Goal: Task Accomplishment & Management: Manage account settings

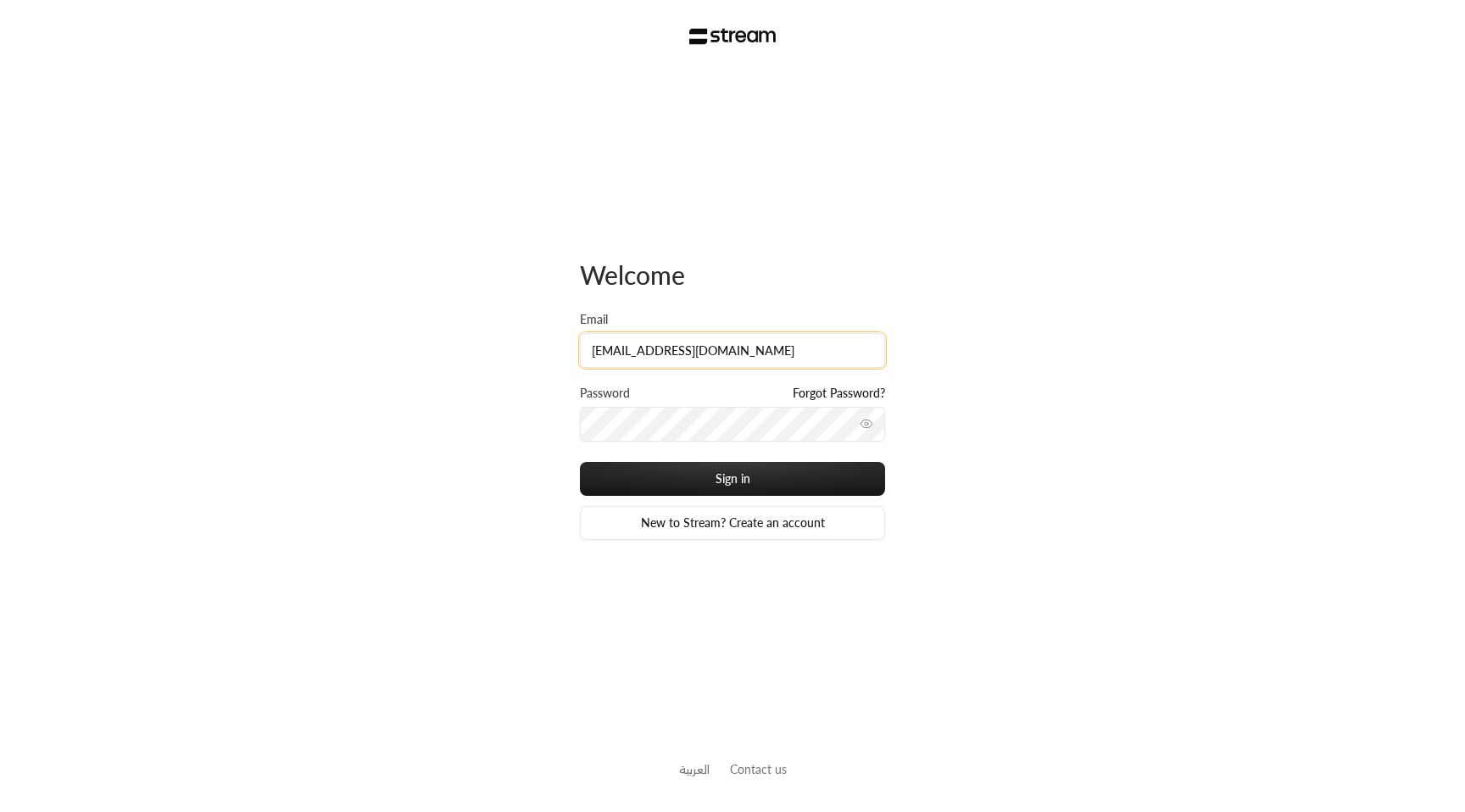
drag, startPoint x: 725, startPoint y: 350, endPoint x: 735, endPoint y: 351, distance: 10.0
click at [726, 350] on input "[EMAIL_ADDRESS][DOMAIN_NAME]" at bounding box center [732, 350] width 305 height 34
click at [743, 351] on input "[EMAIL_ADDRESS][DOMAIN_NAME]" at bounding box center [732, 350] width 305 height 34
click at [742, 351] on input "[EMAIL_ADDRESS][DOMAIN_NAME]" at bounding box center [732, 350] width 305 height 34
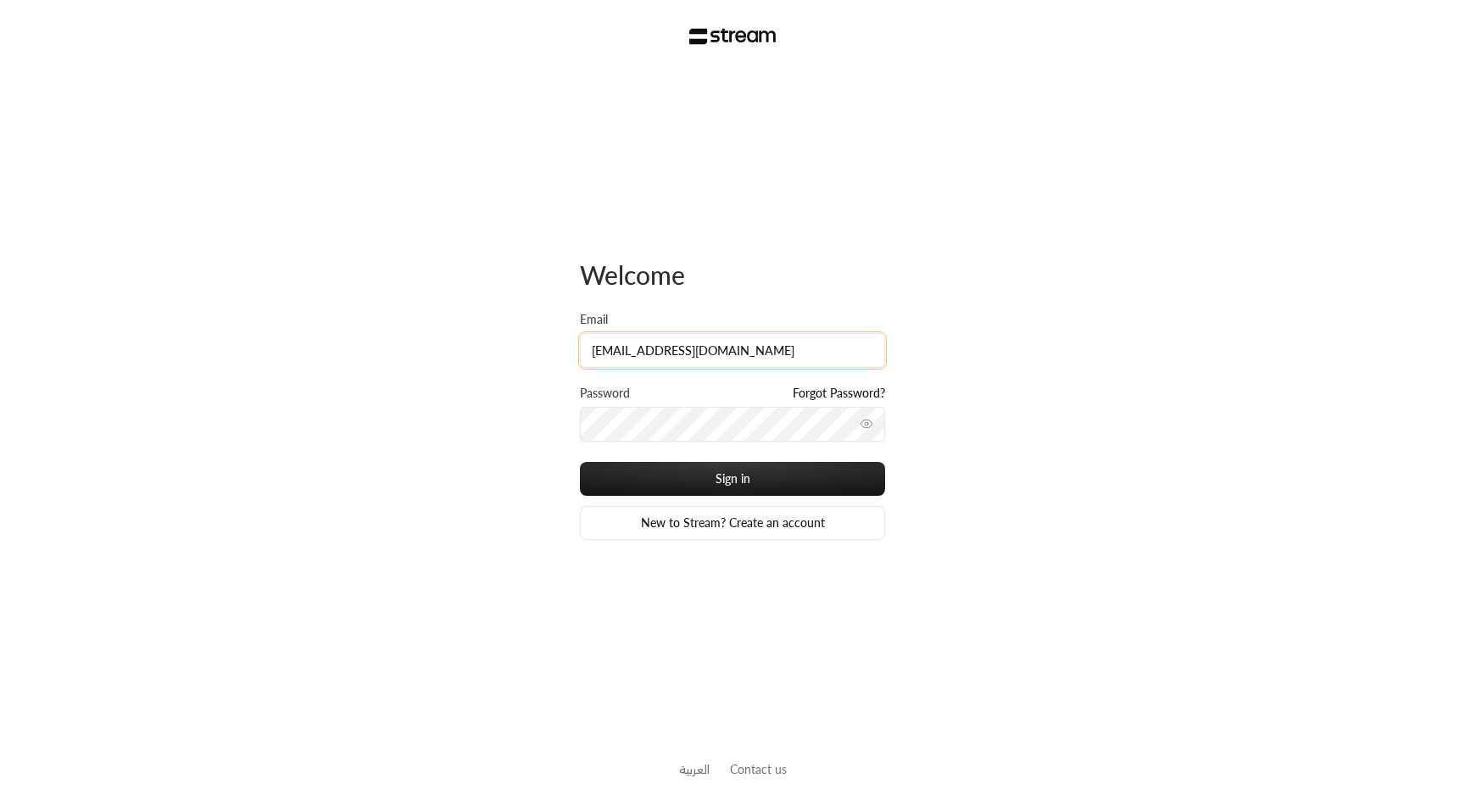
click at [742, 351] on input "[EMAIL_ADDRESS][DOMAIN_NAME]" at bounding box center [732, 350] width 305 height 34
click at [580, 462] on button "Sign in" at bounding box center [732, 479] width 305 height 34
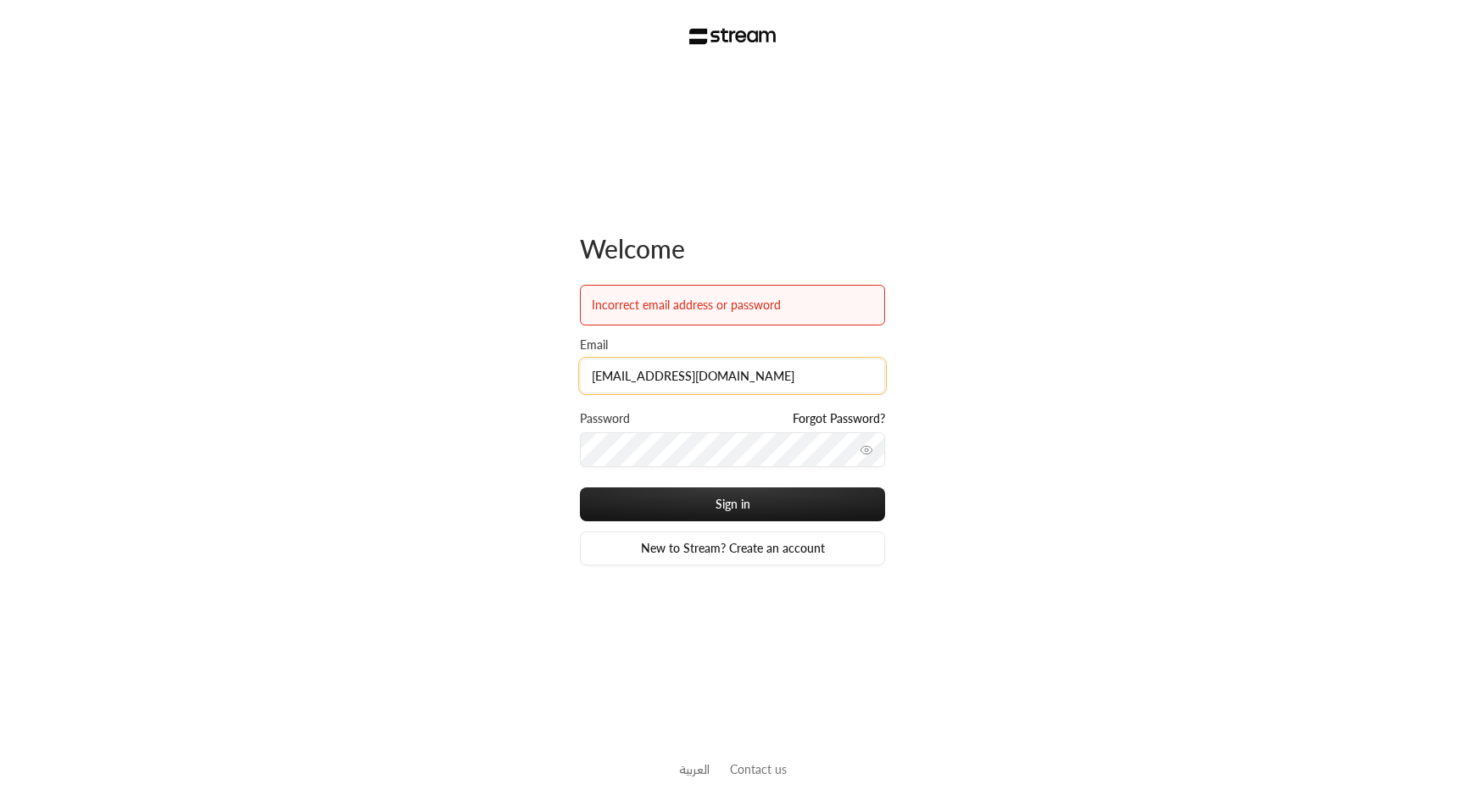
click at [739, 362] on input "[EMAIL_ADDRESS][DOMAIN_NAME]" at bounding box center [732, 376] width 305 height 34
click at [744, 373] on input "[EMAIL_ADDRESS][DOMAIN_NAME]" at bounding box center [732, 376] width 305 height 34
type input "[EMAIL_ADDRESS][DOMAIN_NAME]"
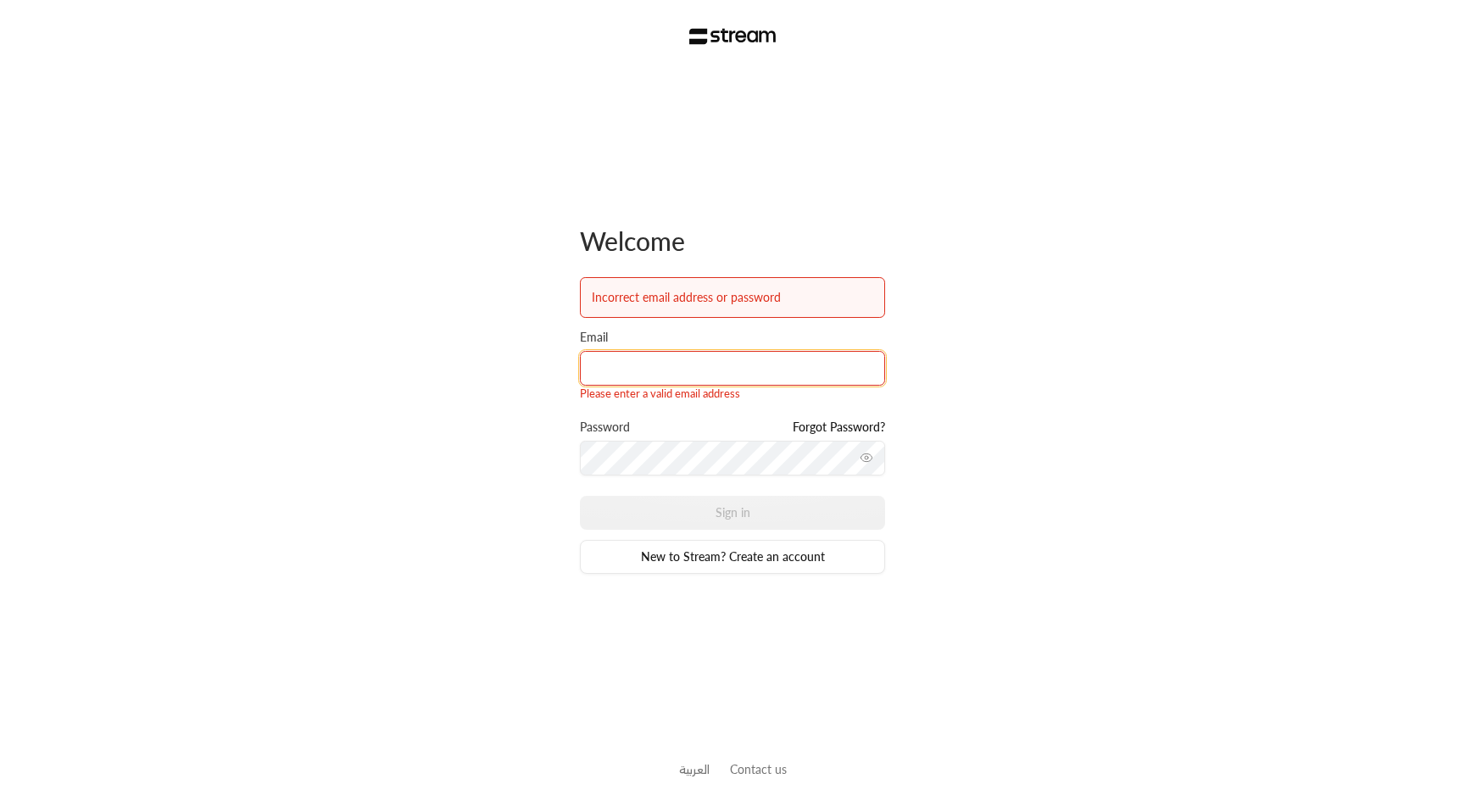
type input "[EMAIL_ADDRESS][DOMAIN_NAME]"
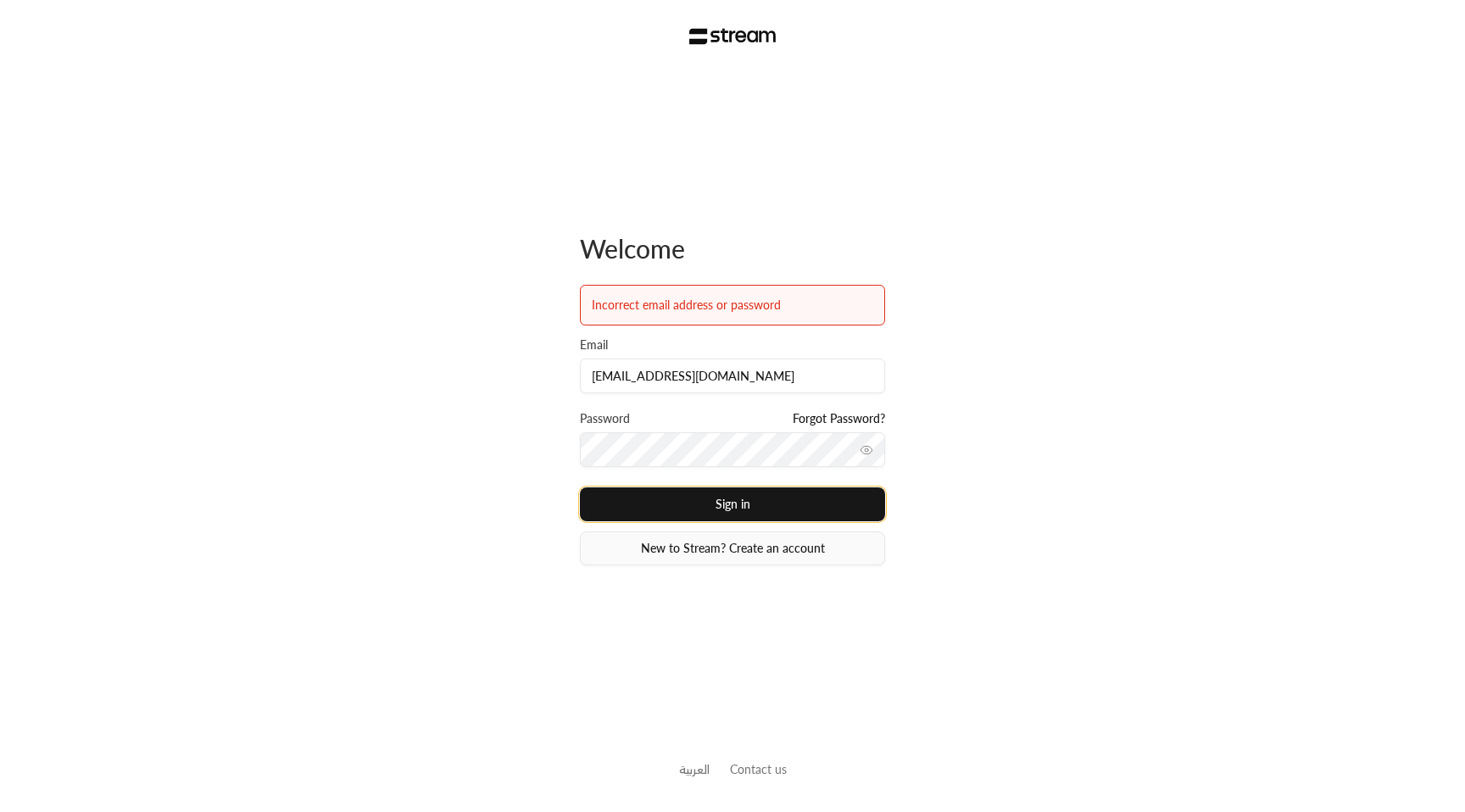
click at [778, 513] on button "Sign in" at bounding box center [732, 504] width 305 height 34
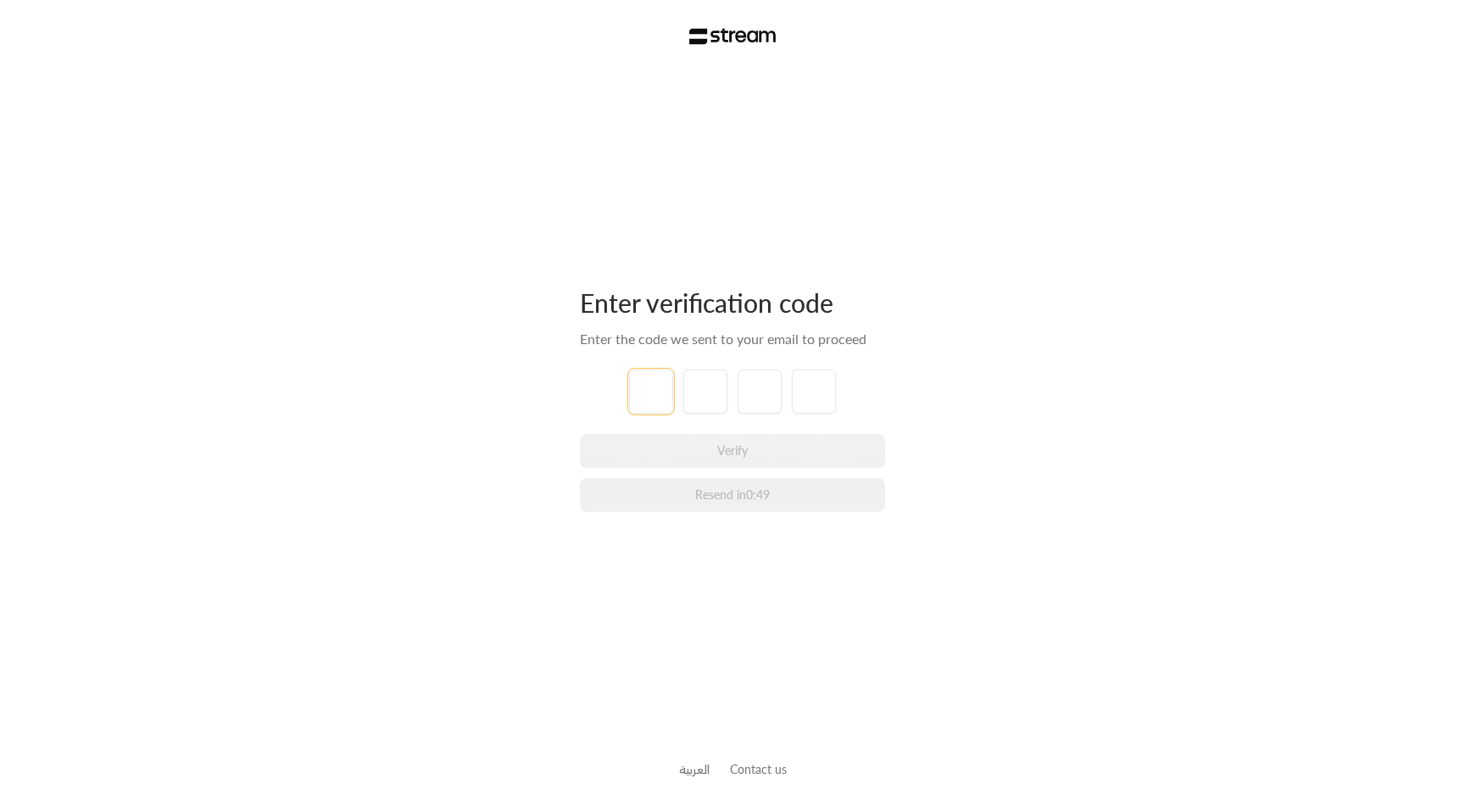
paste input "2"
type input "2"
type input "7"
type input "3"
type input "6"
